Goal: Navigation & Orientation: Find specific page/section

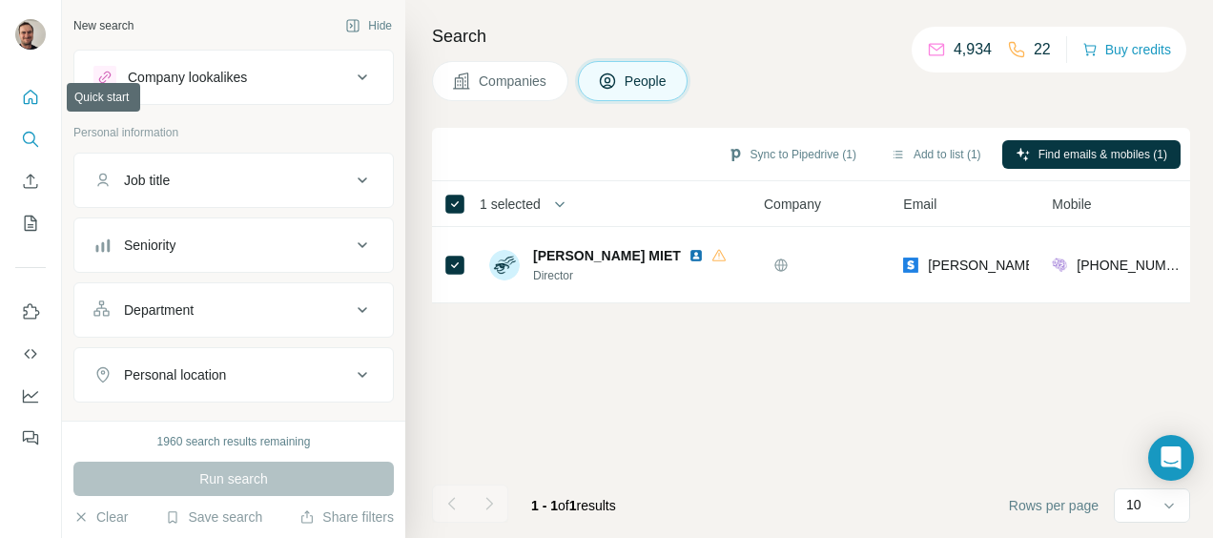
click at [27, 97] on icon "Quick start" at bounding box center [30, 97] width 19 height 19
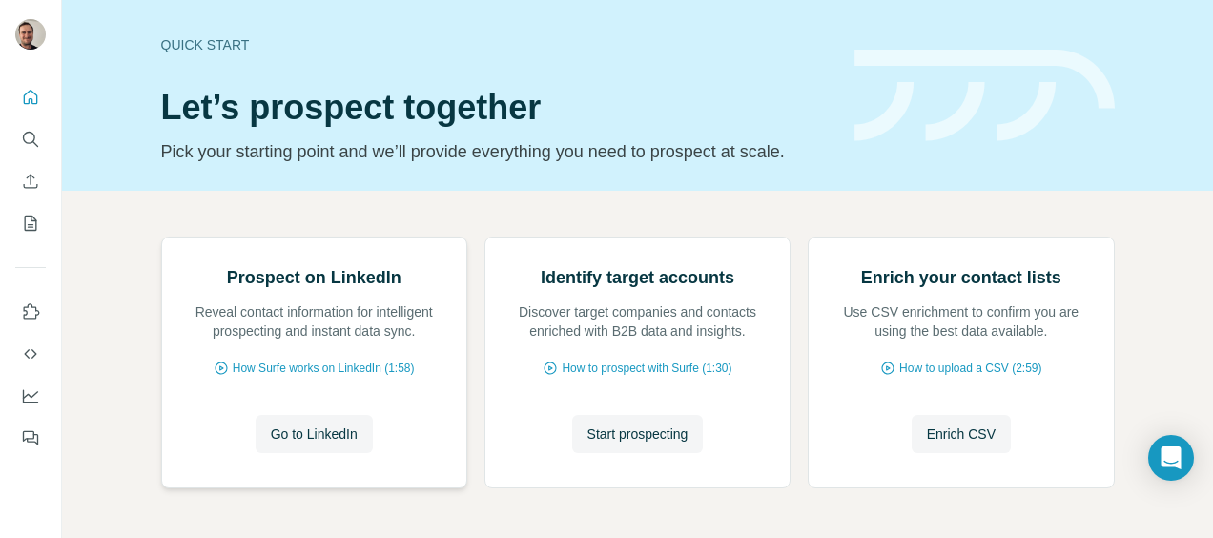
click at [163, 442] on div "Prospect on LinkedIn Reveal contact information for intelligent prospecting and…" at bounding box center [314, 362] width 304 height 250
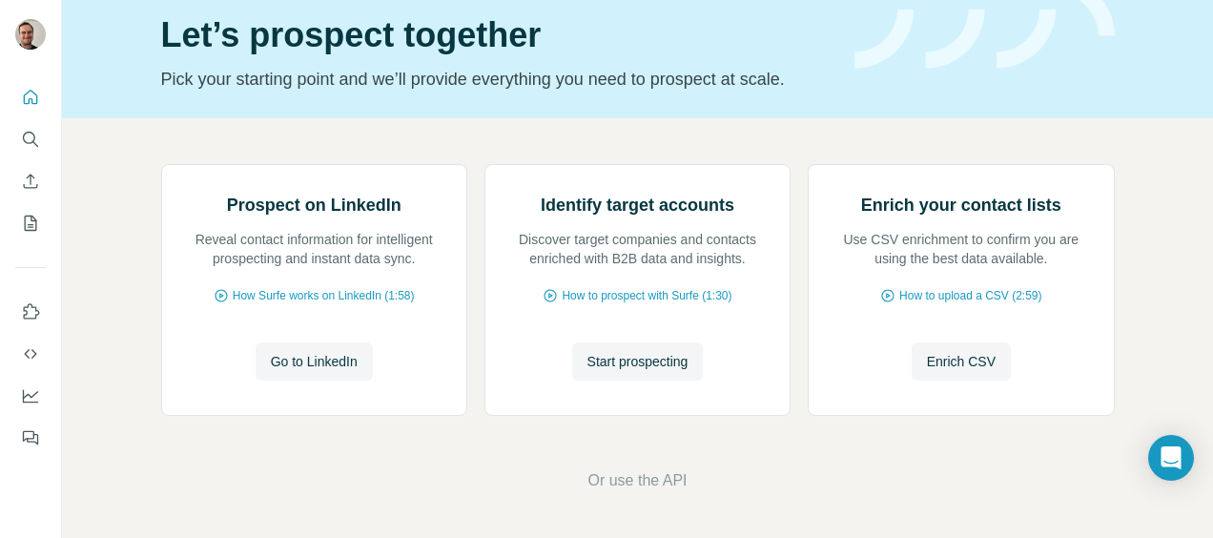
scroll to position [154, 0]
click at [29, 220] on icon "My lists" at bounding box center [30, 223] width 19 height 19
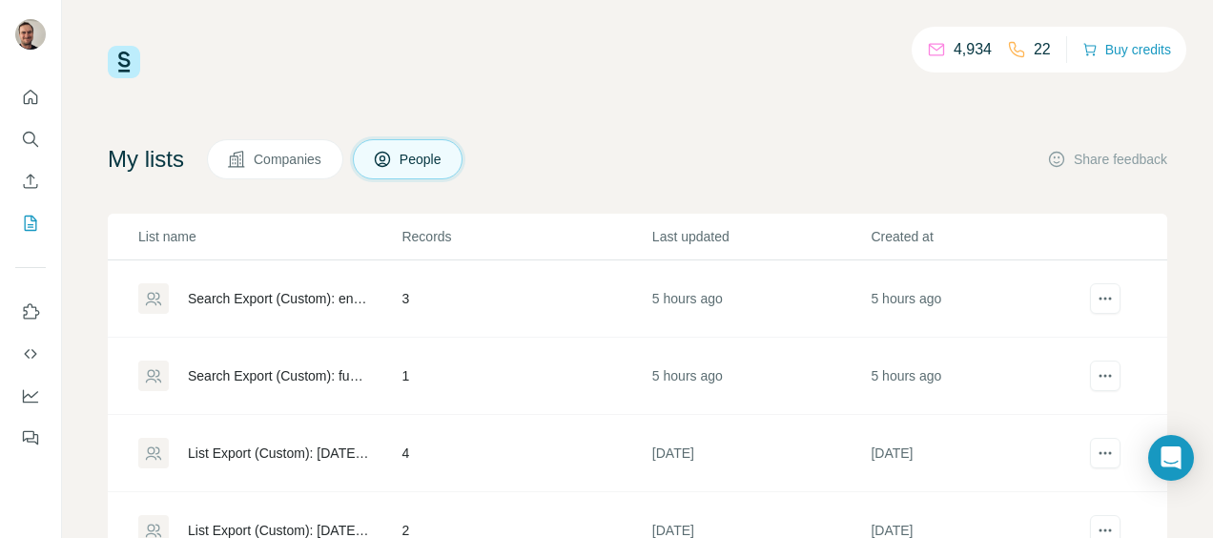
drag, startPoint x: 1142, startPoint y: 459, endPoint x: 1039, endPoint y: 518, distance: 118.8
click at [1039, 518] on td "[DATE]" at bounding box center [979, 530] width 219 height 77
click at [316, 158] on span "Companies" at bounding box center [289, 159] width 70 height 19
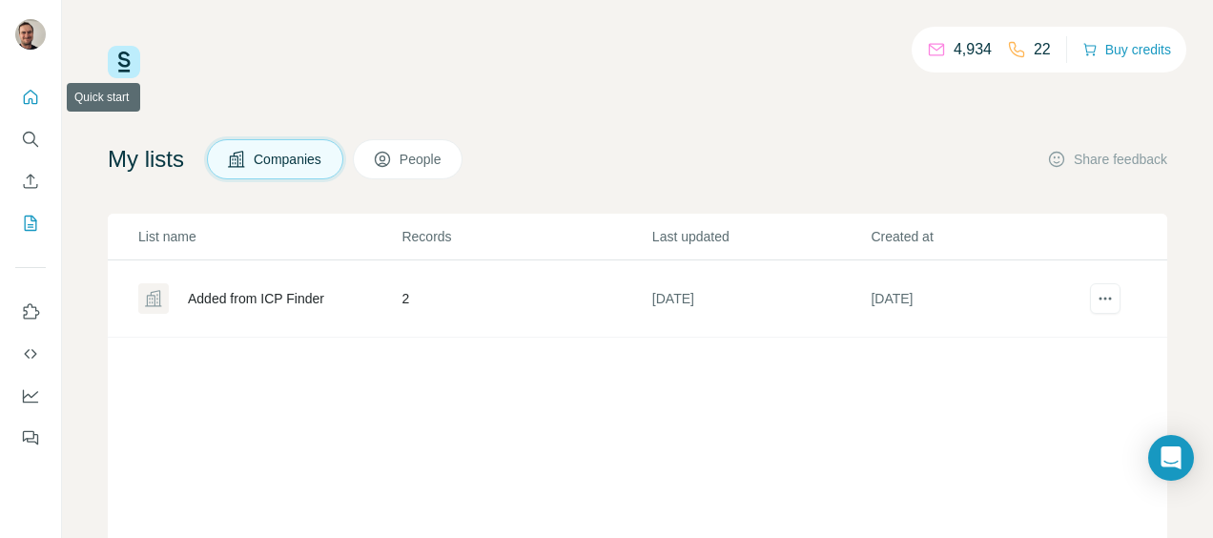
click at [31, 101] on icon "Quick start" at bounding box center [31, 97] width 14 height 14
